Goal: Navigation & Orientation: Find specific page/section

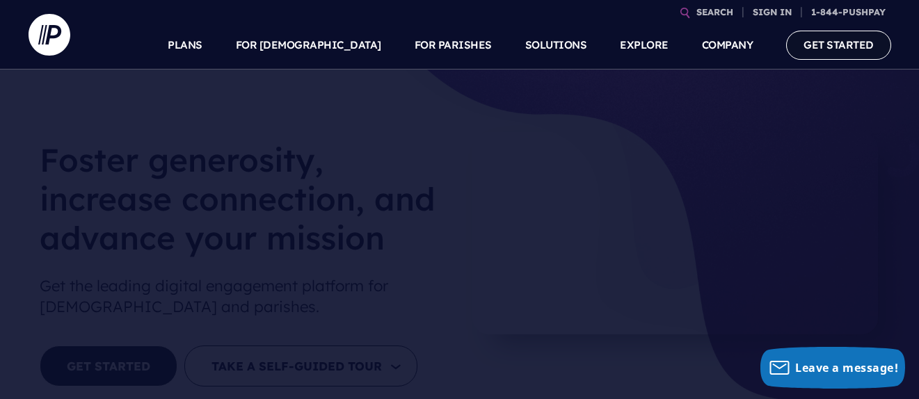
click at [828, 47] on link "GET STARTED" at bounding box center [838, 45] width 105 height 29
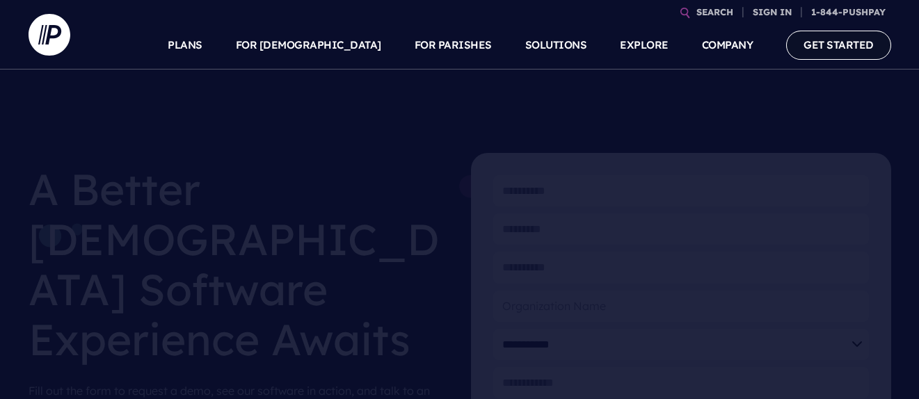
click at [826, 50] on link "GET STARTED" at bounding box center [838, 45] width 105 height 29
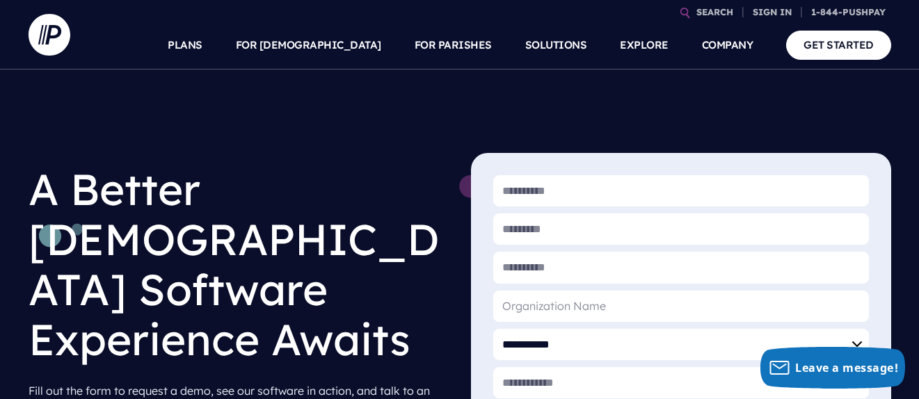
click at [444, 124] on div "**********" at bounding box center [459, 354] width 919 height 569
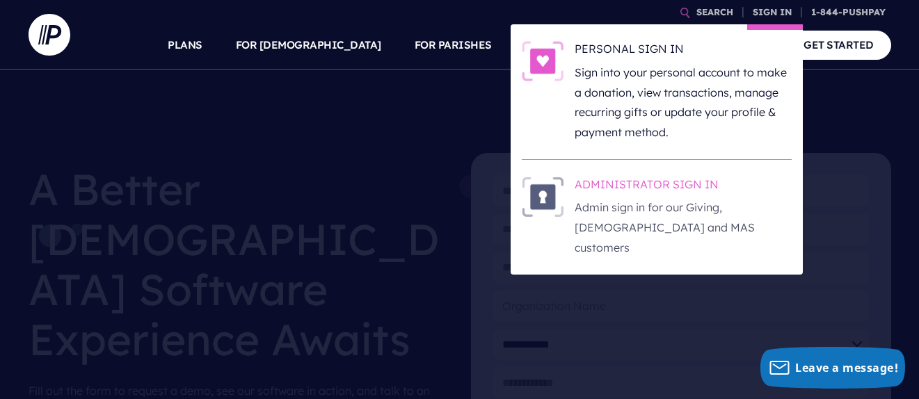
click at [622, 209] on p "Admin sign in for our Giving, [DEMOGRAPHIC_DATA] and MAS customers" at bounding box center [682, 227] width 217 height 60
